Goal: Transaction & Acquisition: Purchase product/service

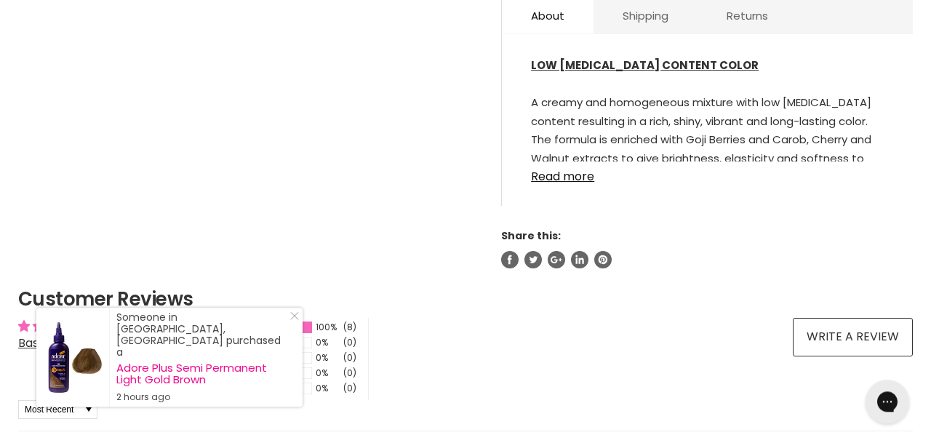
scroll to position [907, 0]
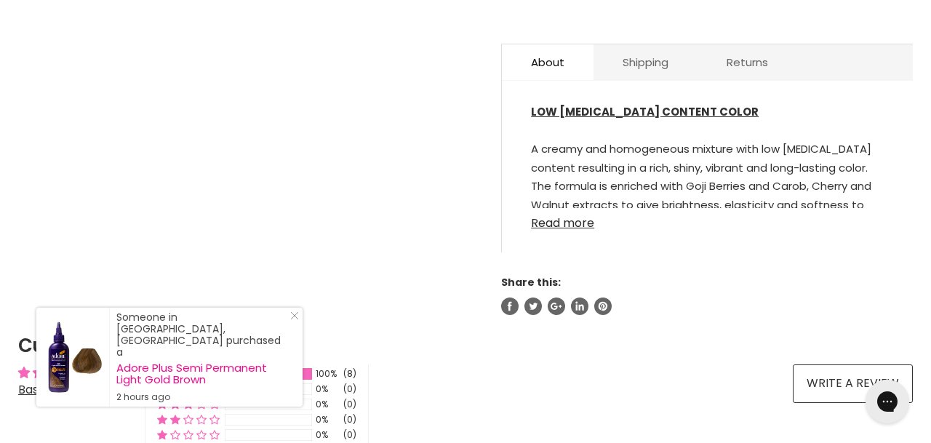
click at [570, 225] on link "Read more" at bounding box center [707, 219] width 353 height 22
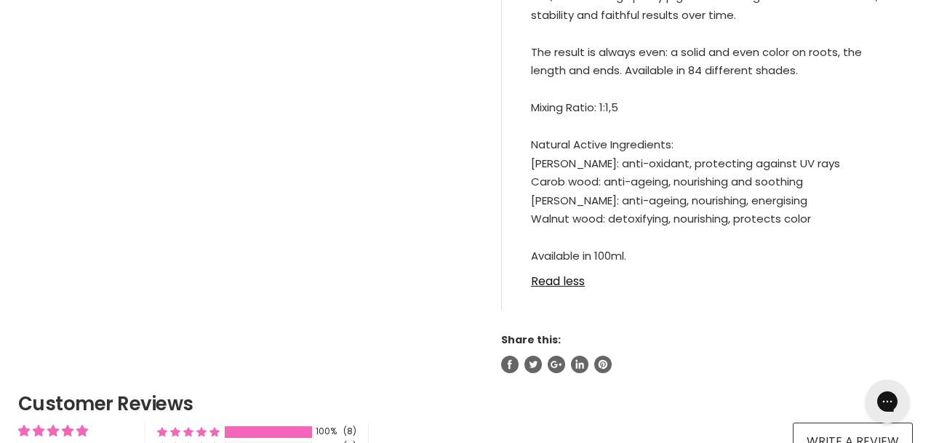
scroll to position [832, 0]
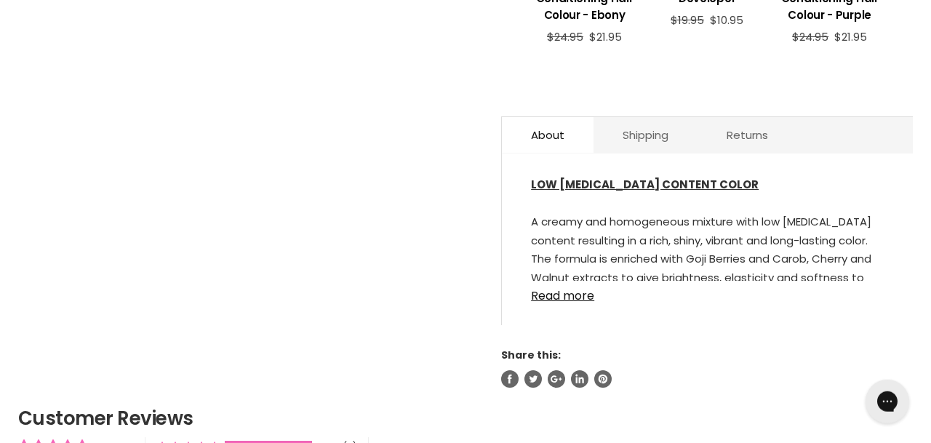
scroll to position [907, 0]
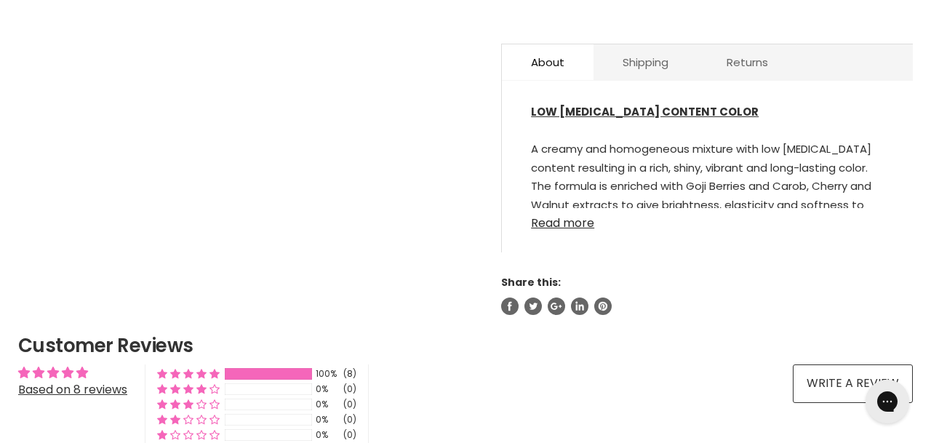
click at [575, 226] on link "Read more" at bounding box center [707, 219] width 353 height 22
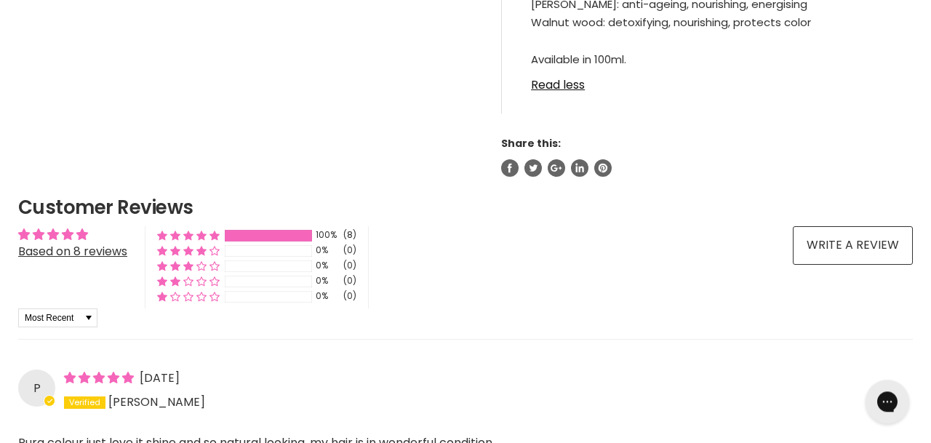
scroll to position [1361, 0]
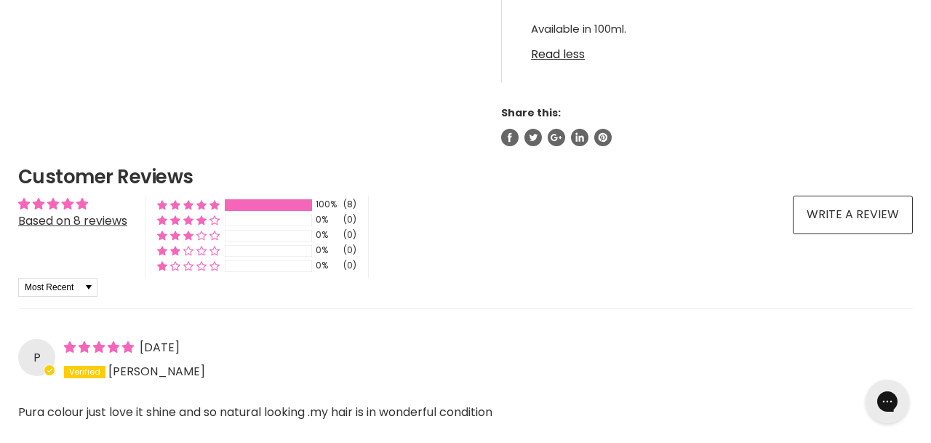
click at [546, 61] on link "Read less" at bounding box center [707, 50] width 353 height 22
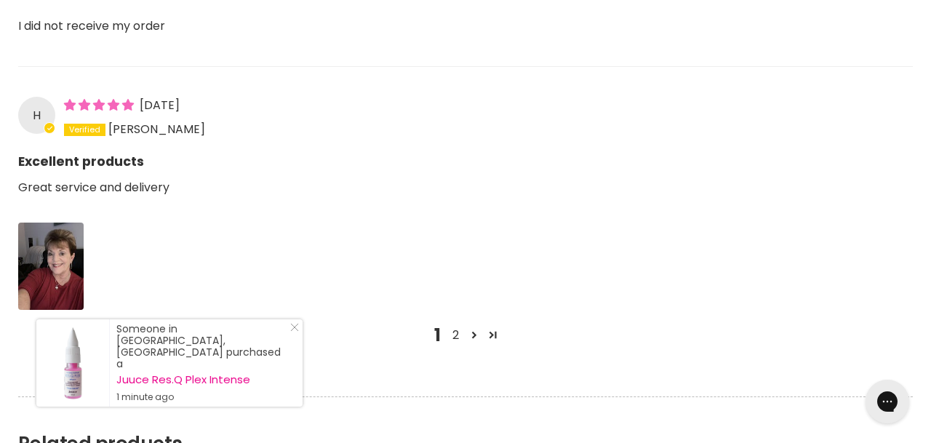
scroll to position [1966, 0]
